Goal: Task Accomplishment & Management: Use online tool/utility

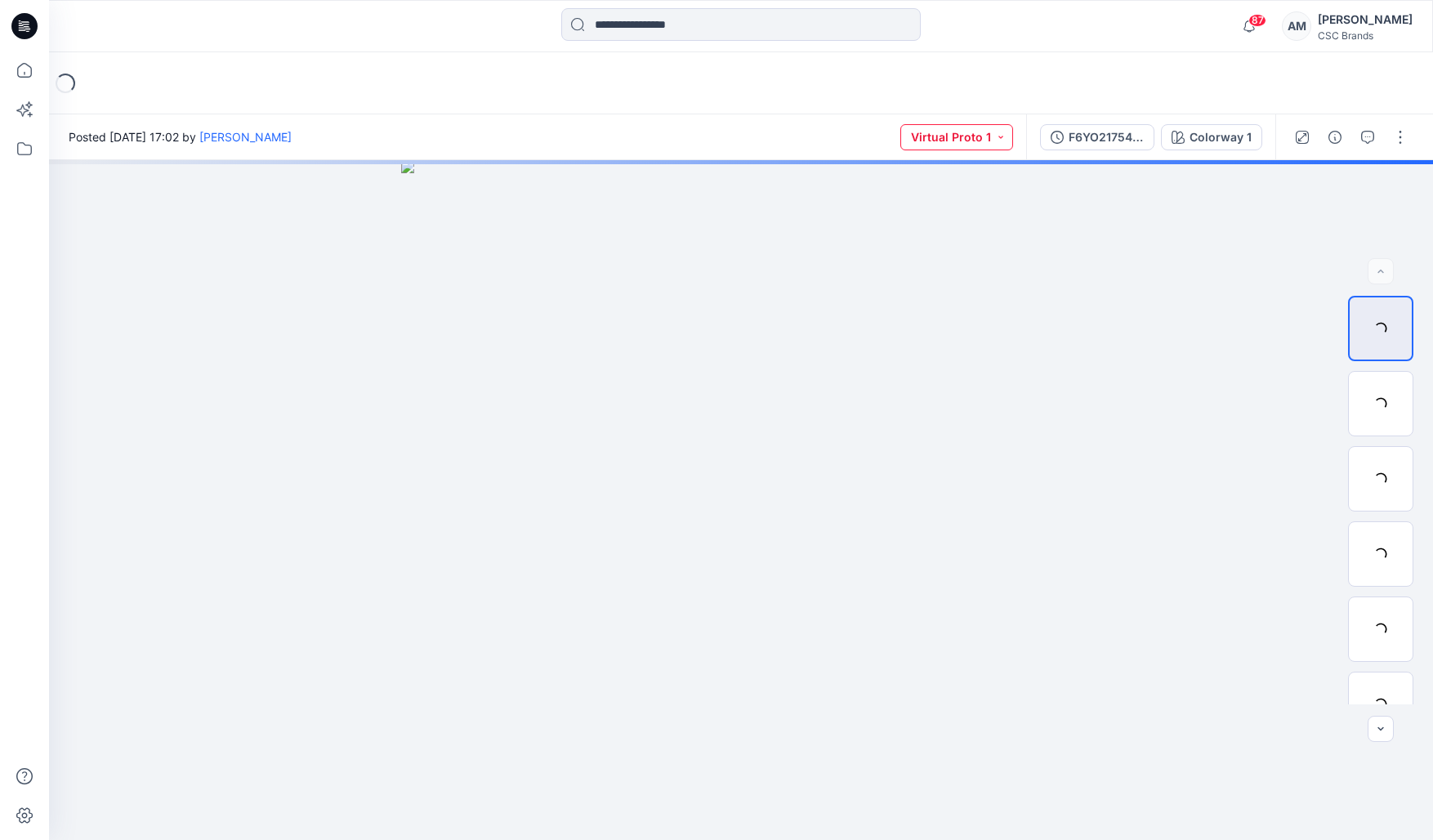
click at [989, 138] on button "Virtual Proto 1" at bounding box center [956, 137] width 112 height 26
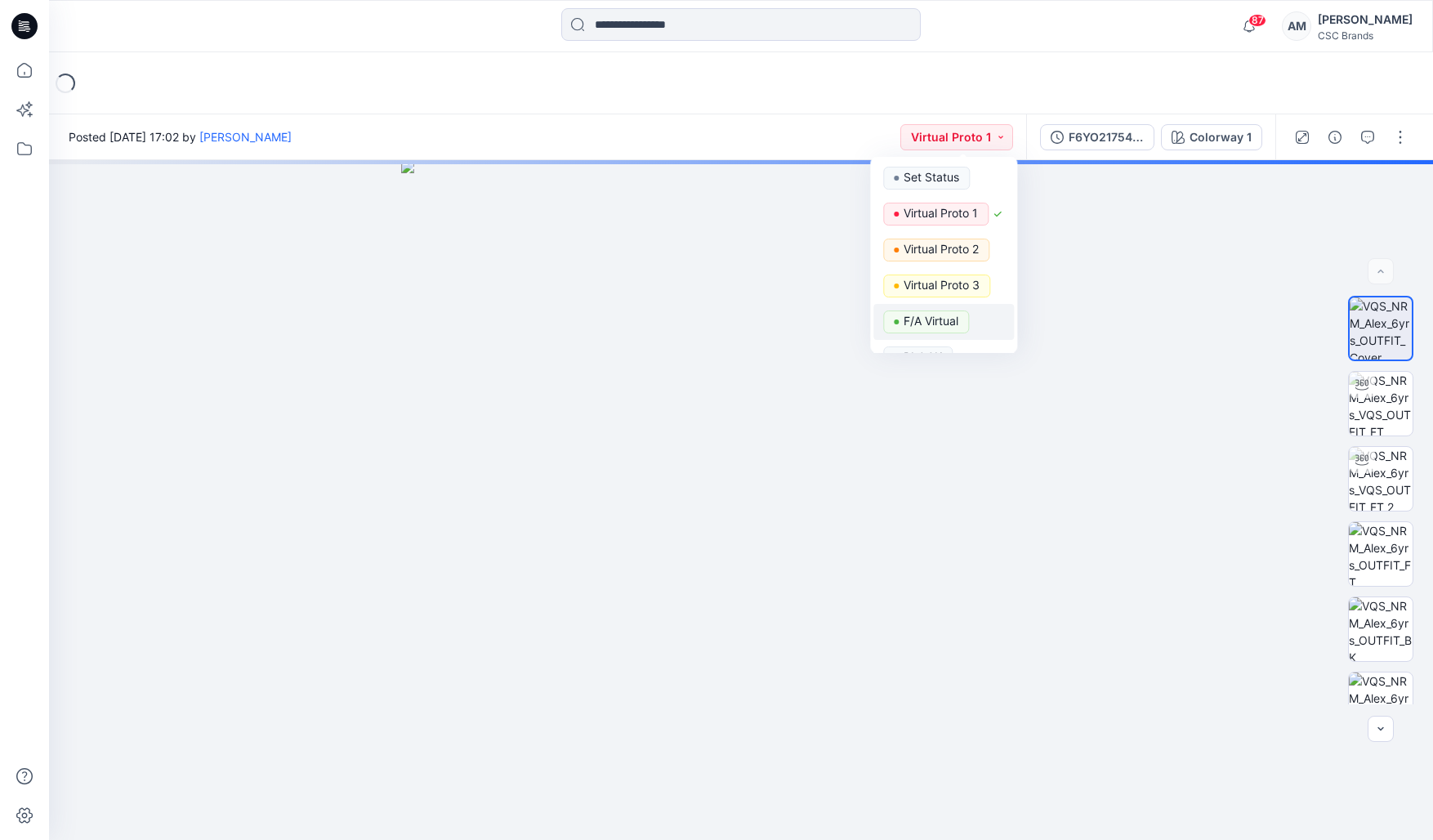
click at [958, 316] on p "F/A Virtual" at bounding box center [931, 320] width 55 height 21
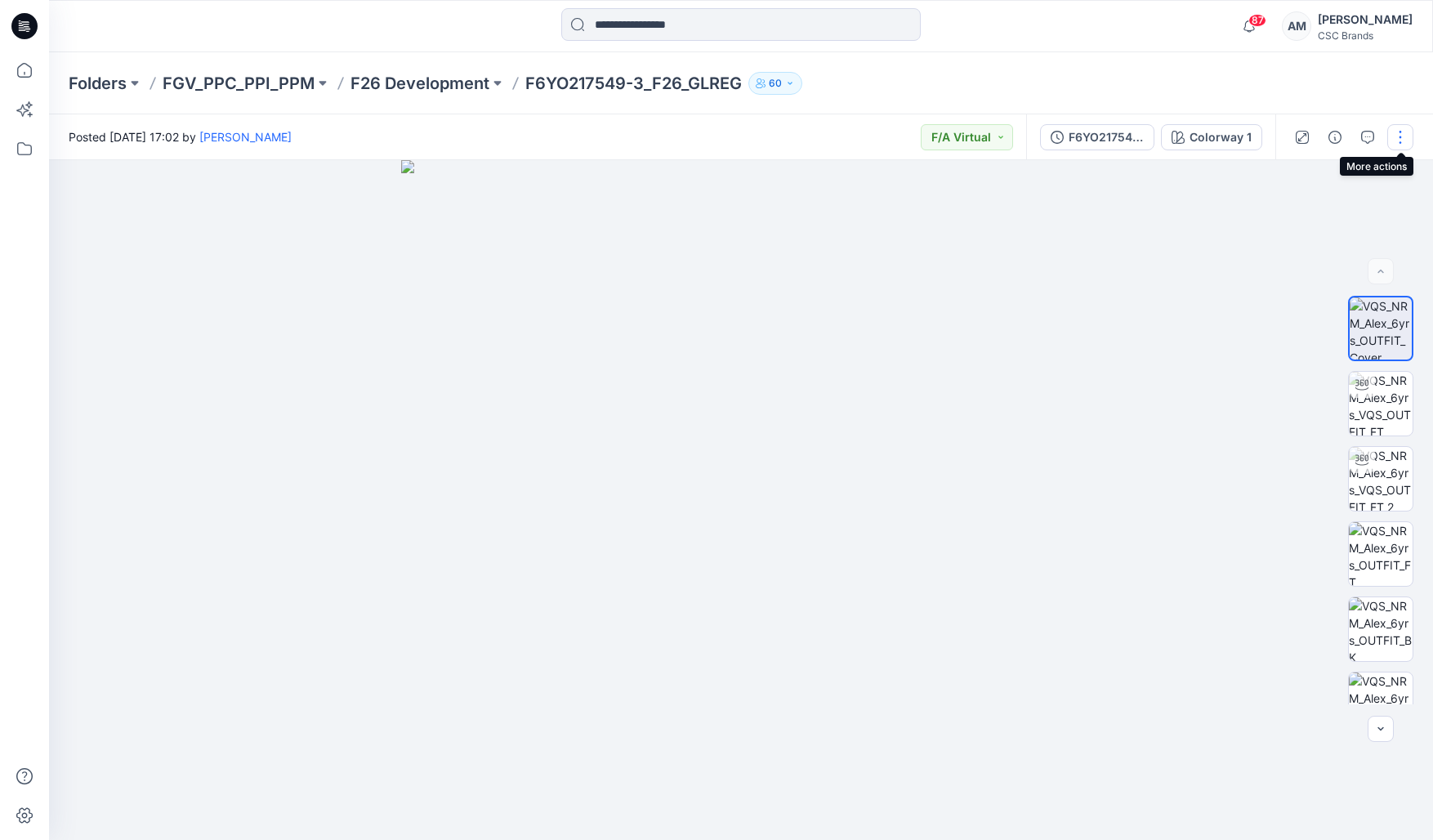
click at [1400, 133] on button "button" at bounding box center [1401, 137] width 26 height 26
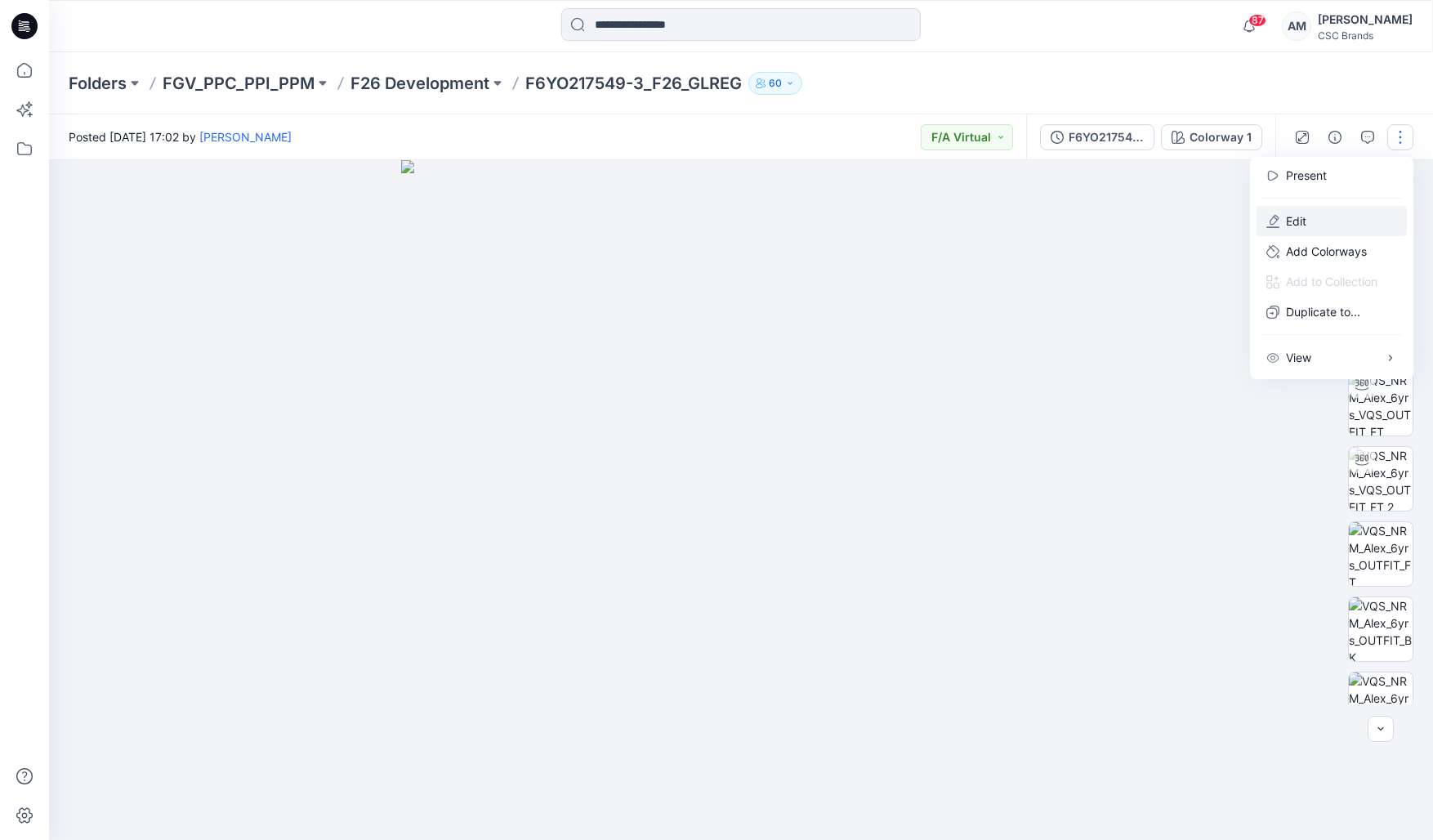
click at [1307, 221] on button "Edit" at bounding box center [1331, 221] width 150 height 30
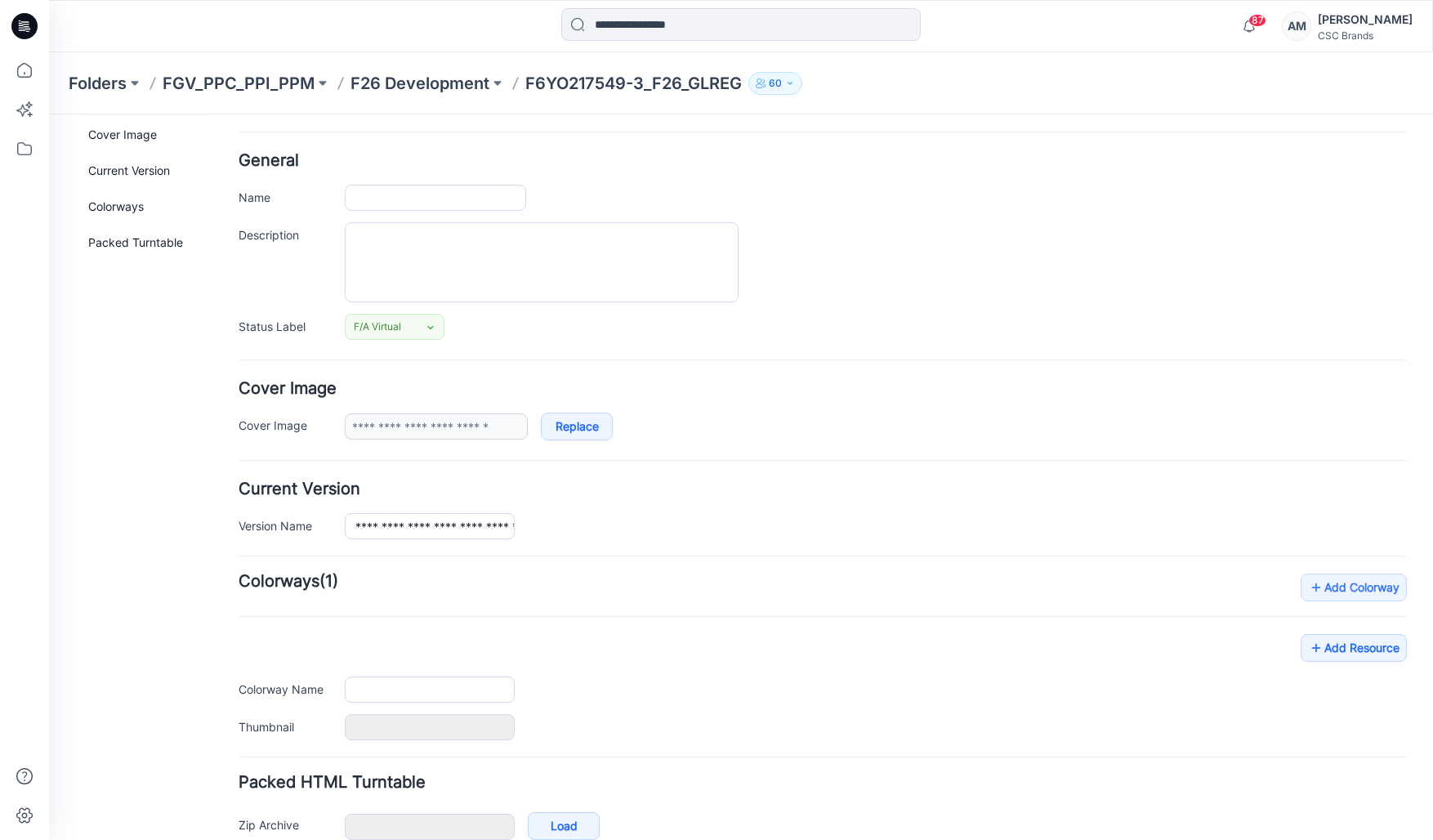
type input "**********"
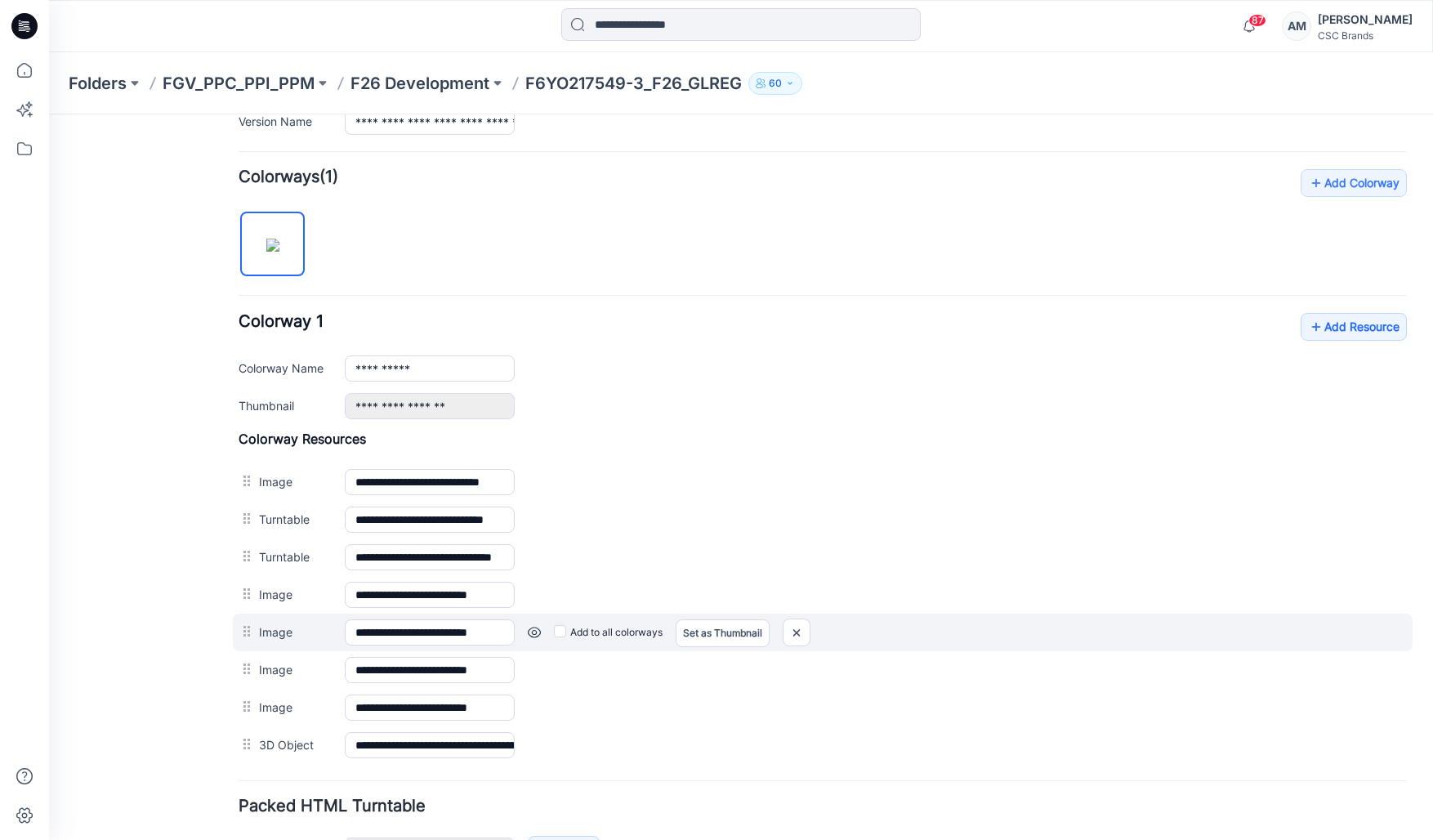
scroll to position [460, 0]
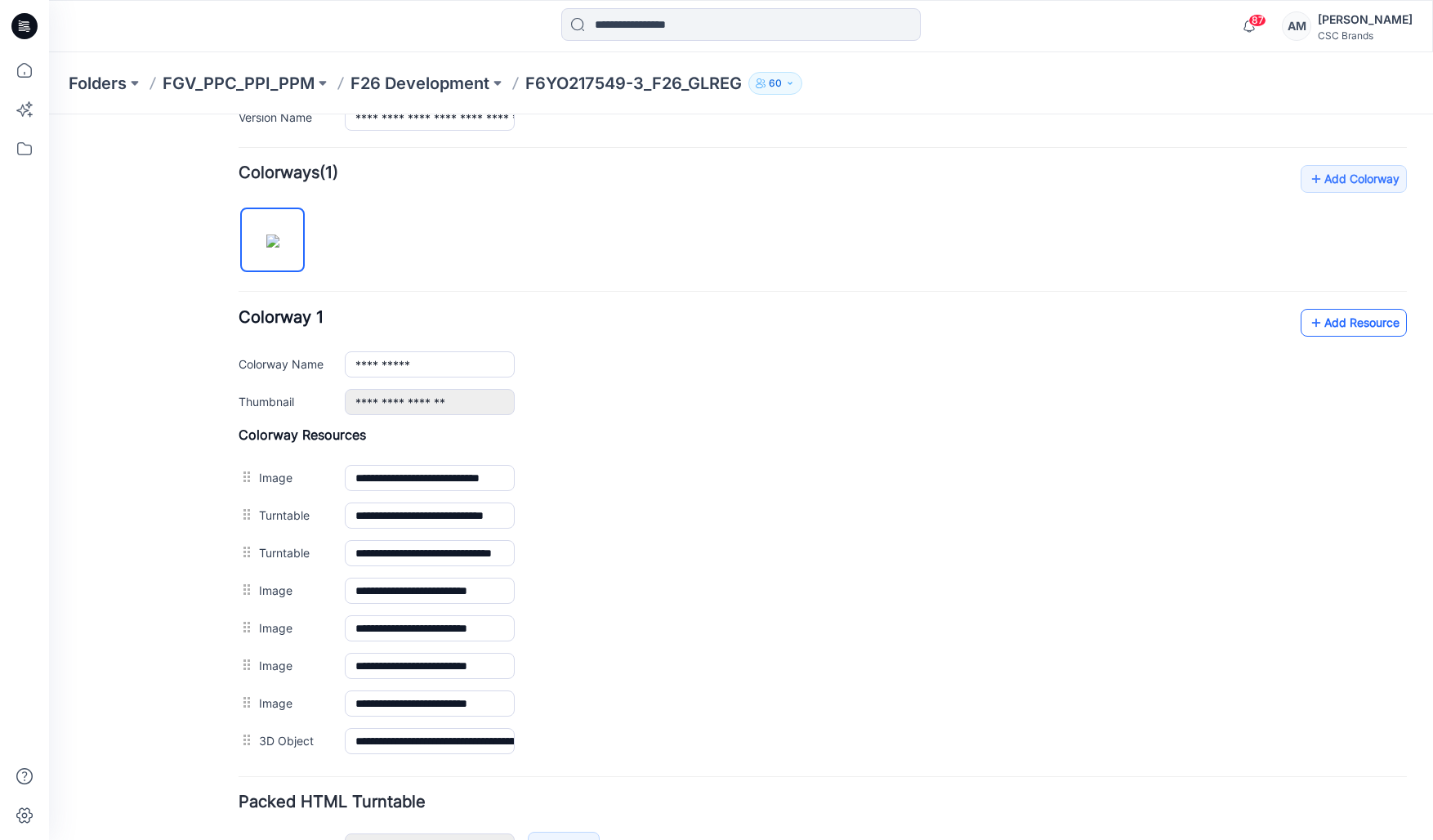
click at [1319, 314] on link "Add Resource" at bounding box center [1354, 322] width 106 height 27
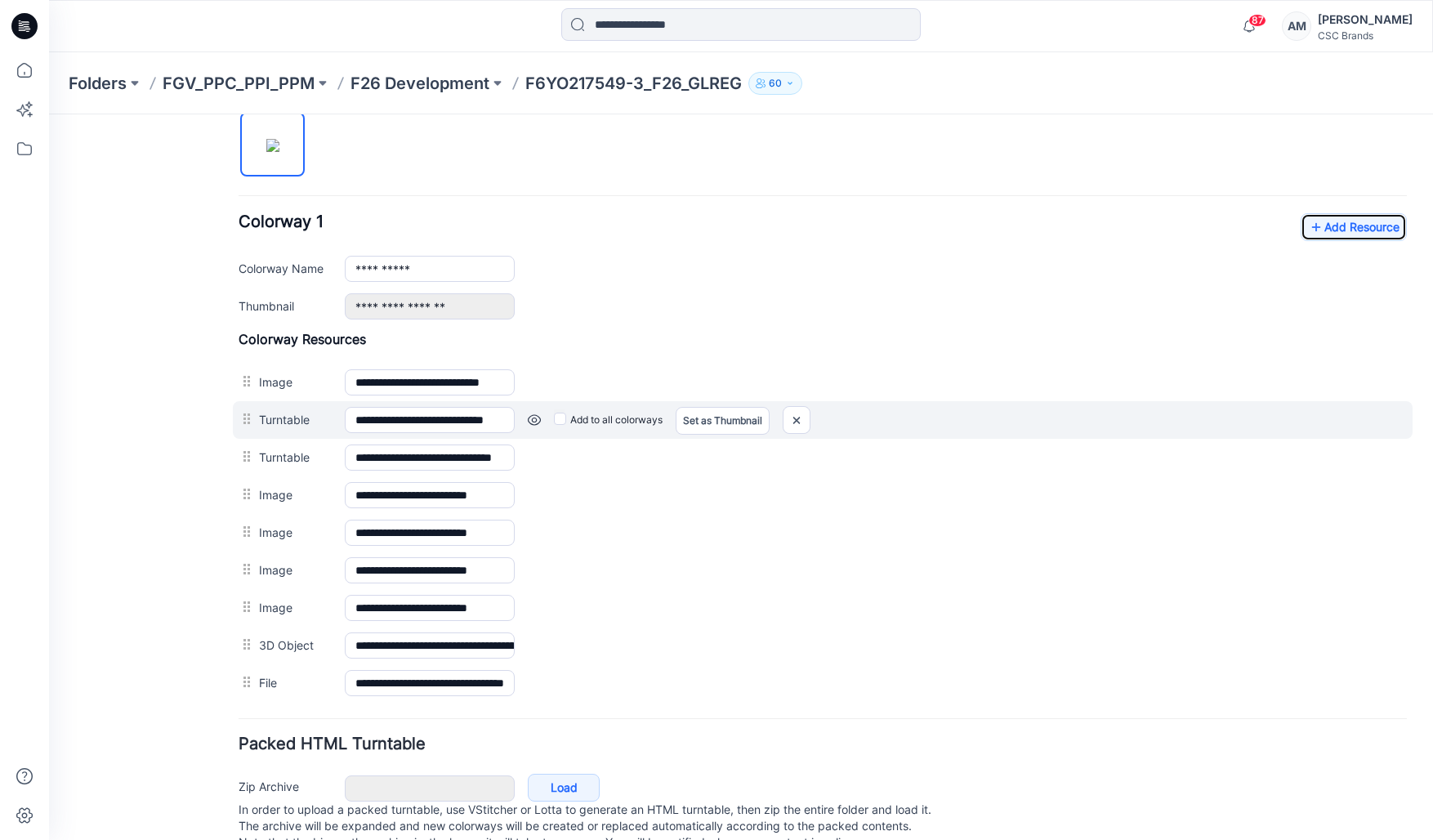
scroll to position [594, 0]
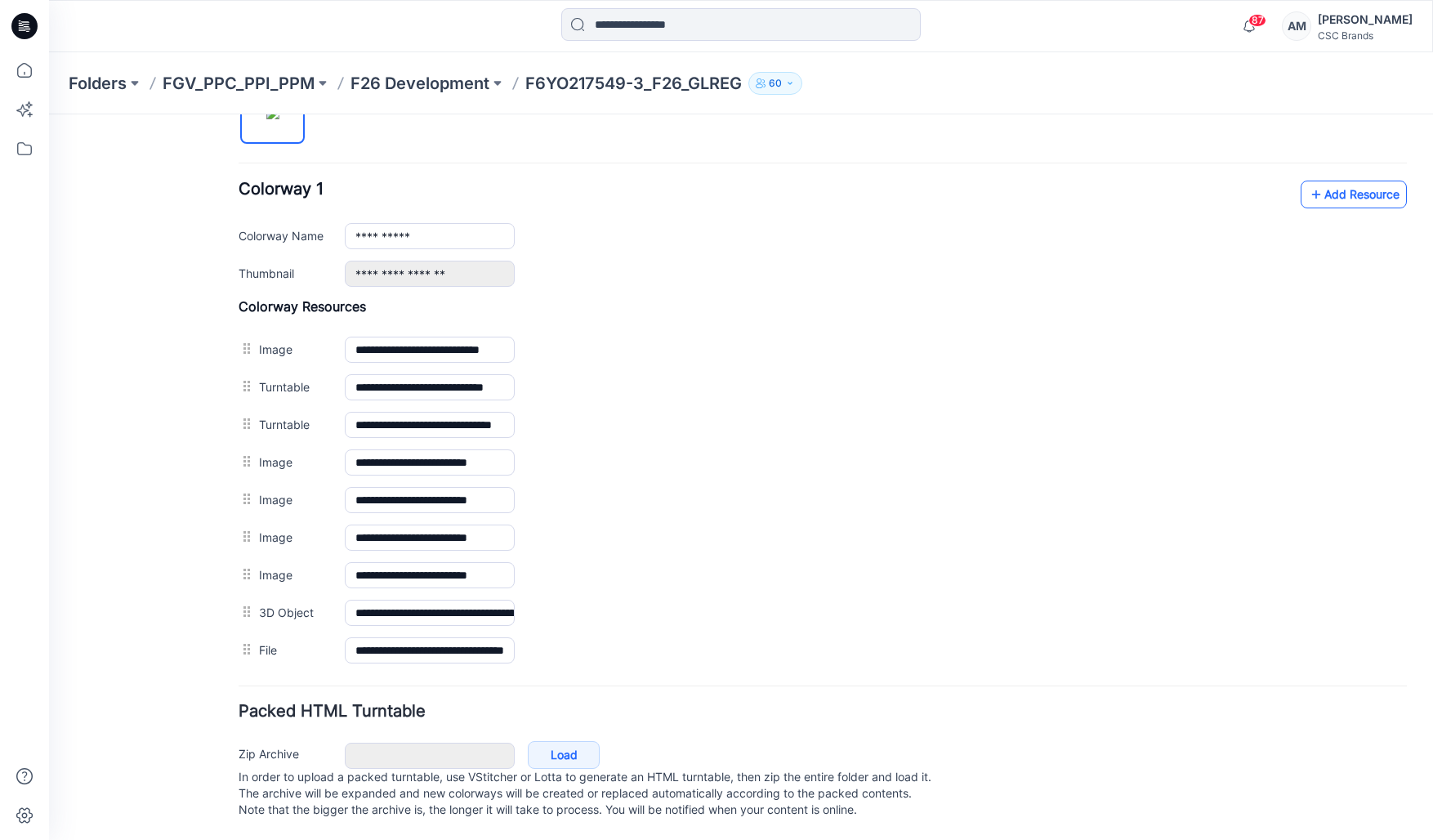
click at [1355, 180] on link "Add Resource" at bounding box center [1354, 194] width 106 height 27
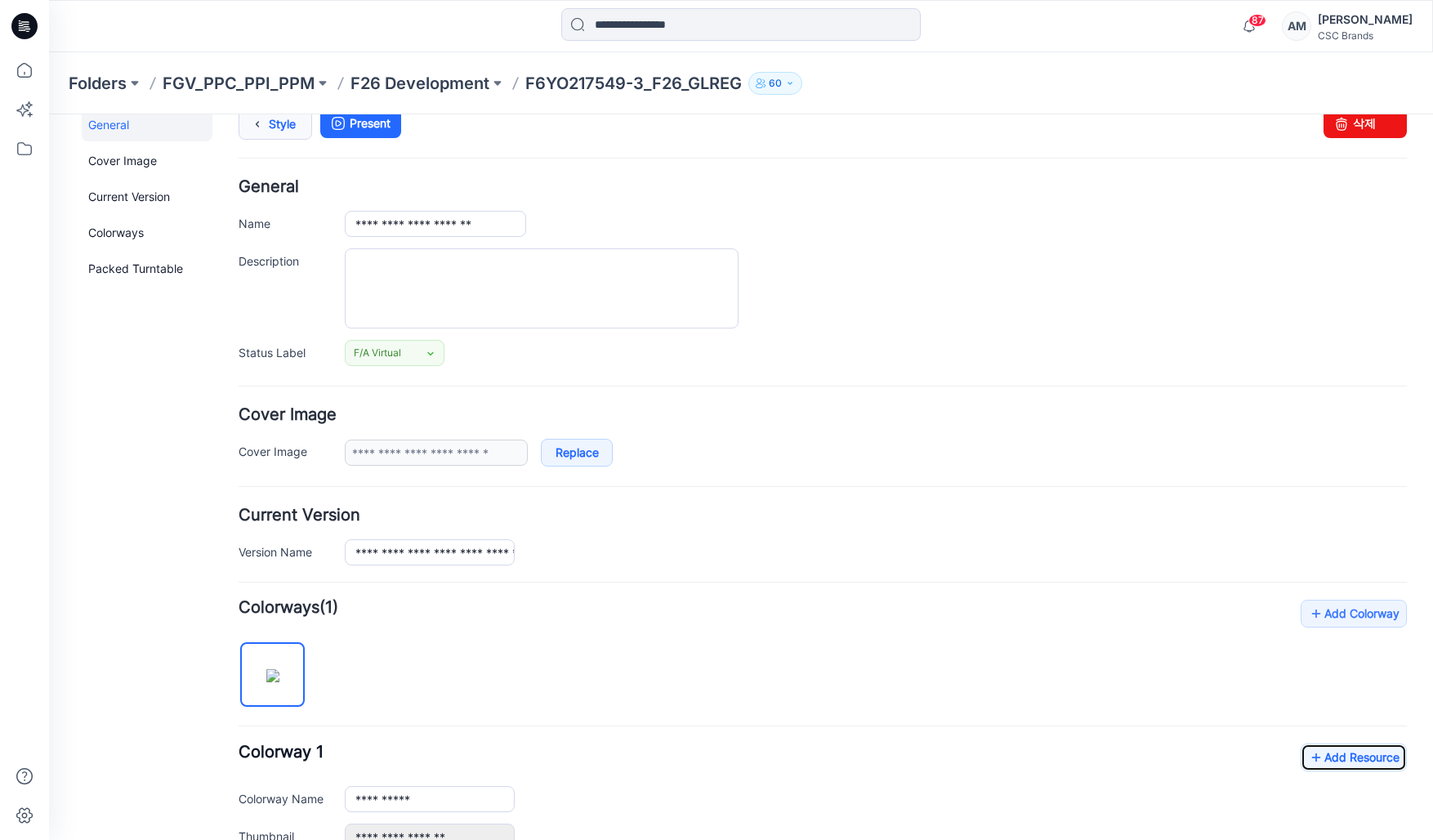
scroll to position [0, 0]
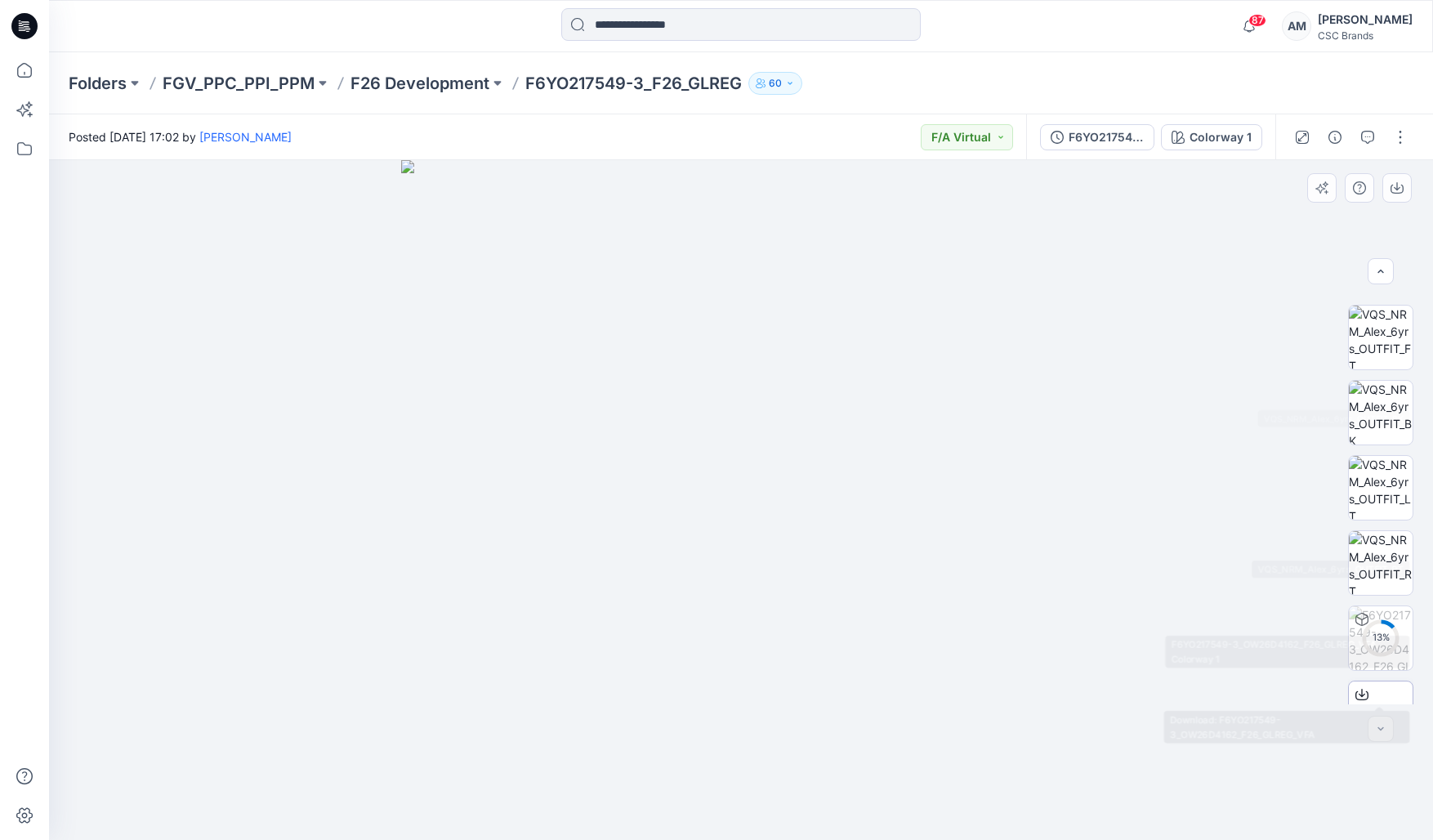
scroll to position [258, 0]
